Goal: Use online tool/utility: Utilize a website feature to perform a specific function

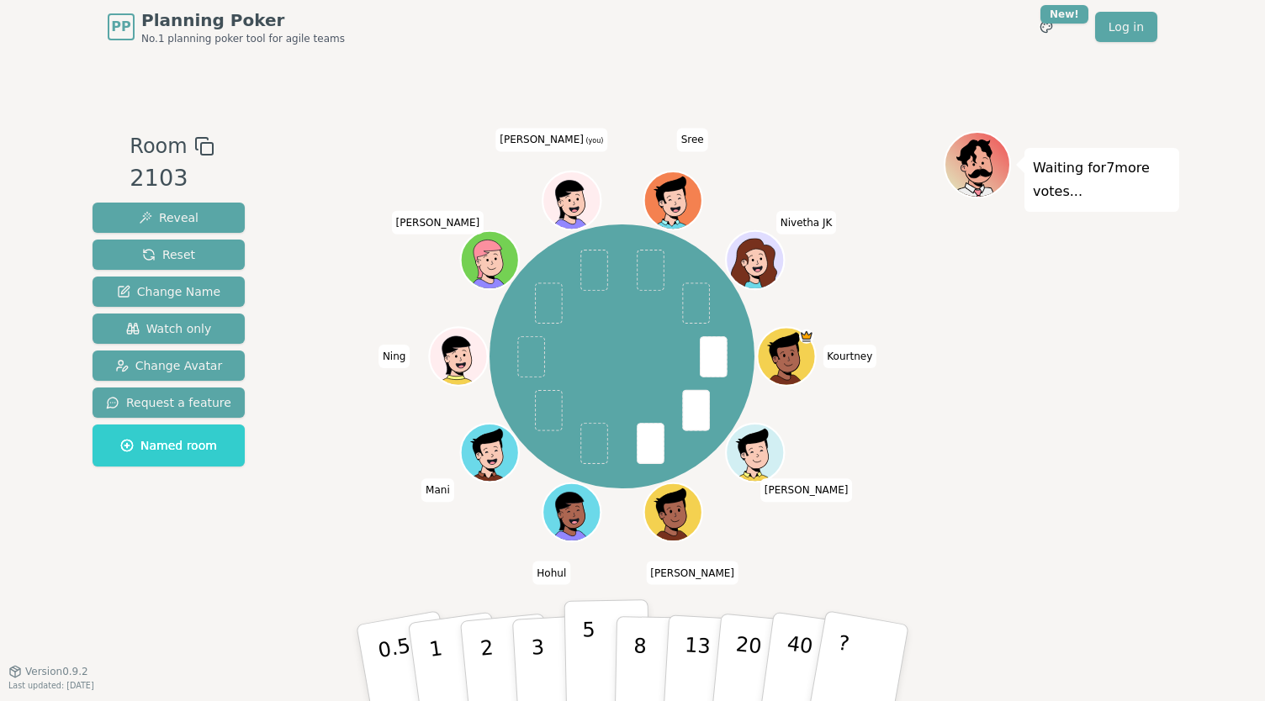
click at [574, 670] on button "5" at bounding box center [607, 664] width 87 height 128
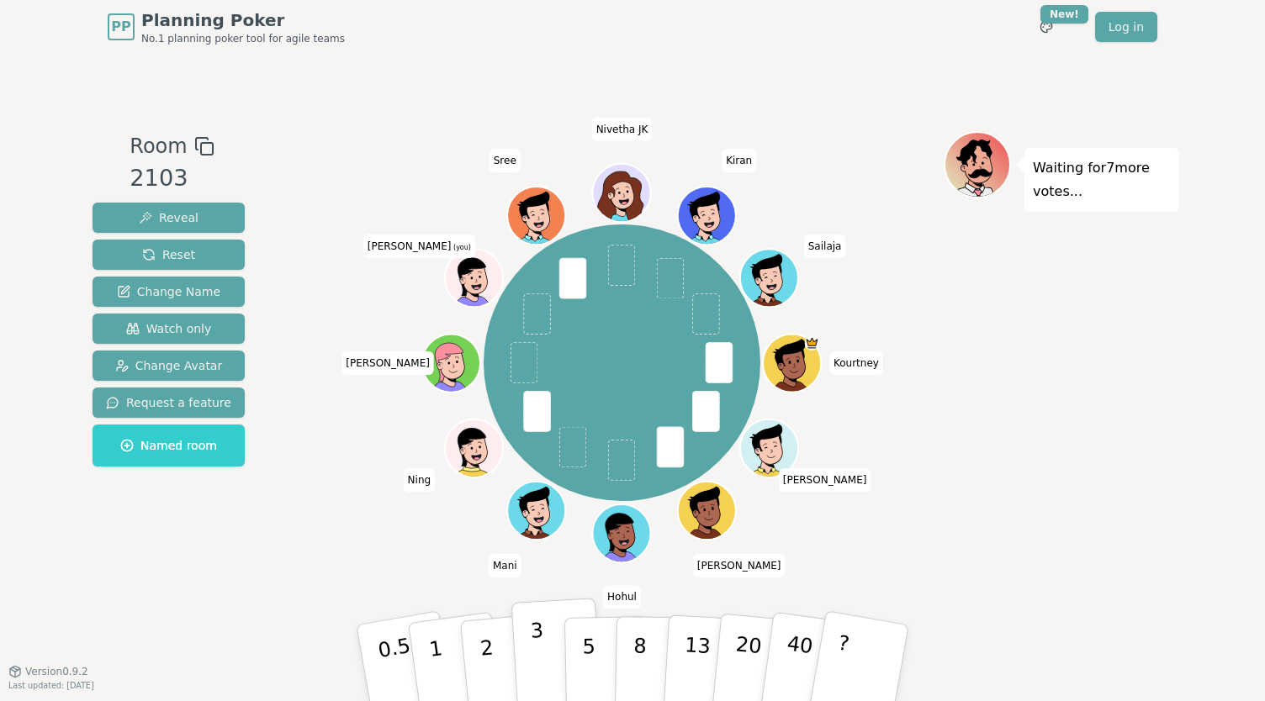
click at [522, 659] on button "3" at bounding box center [557, 663] width 92 height 131
click at [490, 654] on p "2" at bounding box center [489, 666] width 22 height 92
drag, startPoint x: 532, startPoint y: 656, endPoint x: 545, endPoint y: 657, distance: 12.6
click at [545, 657] on button "3" at bounding box center [557, 663] width 92 height 131
click at [548, 657] on button "3" at bounding box center [557, 663] width 92 height 131
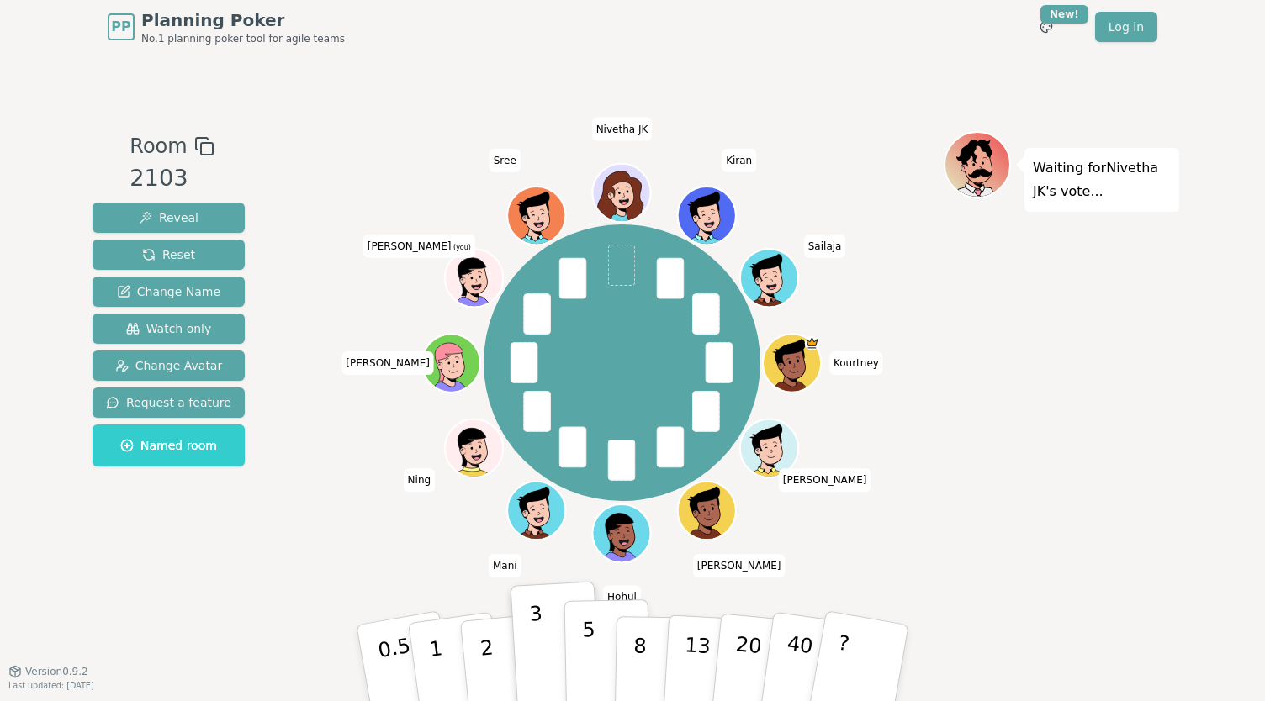
click at [586, 653] on p "5" at bounding box center [589, 663] width 14 height 91
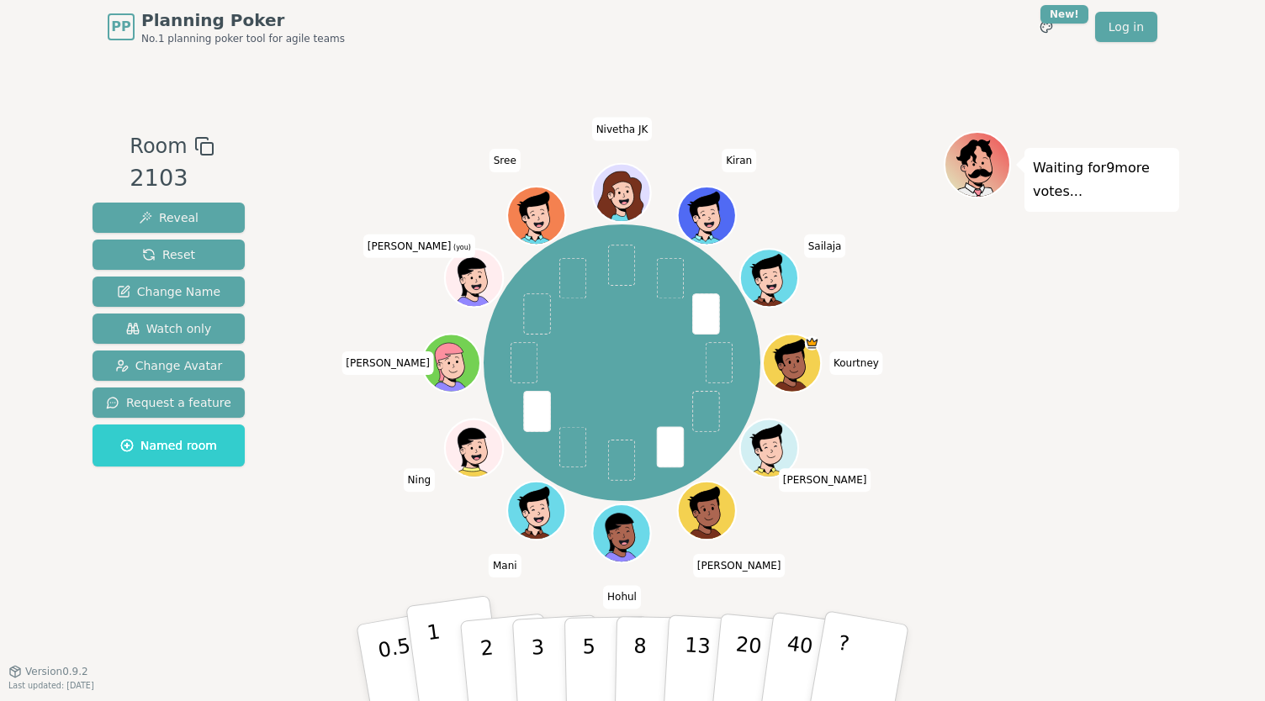
drag, startPoint x: 443, startPoint y: 653, endPoint x: 431, endPoint y: 649, distance: 13.1
click at [431, 649] on button "1" at bounding box center [455, 664] width 100 height 136
click at [499, 667] on button "2" at bounding box center [506, 664] width 96 height 134
drag, startPoint x: 489, startPoint y: 654, endPoint x: 468, endPoint y: 654, distance: 21.0
click at [481, 654] on p "2" at bounding box center [489, 666] width 22 height 92
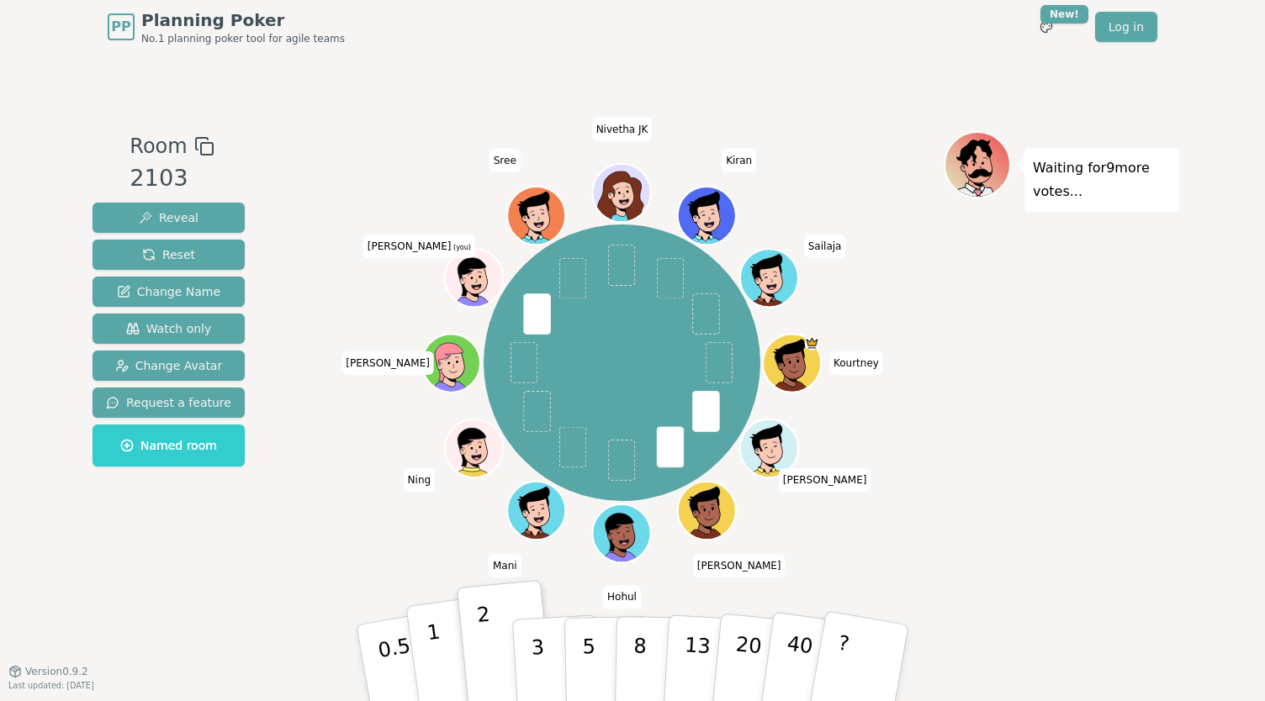
click at [440, 648] on button "1" at bounding box center [455, 664] width 100 height 136
